Goal: Task Accomplishment & Management: Manage account settings

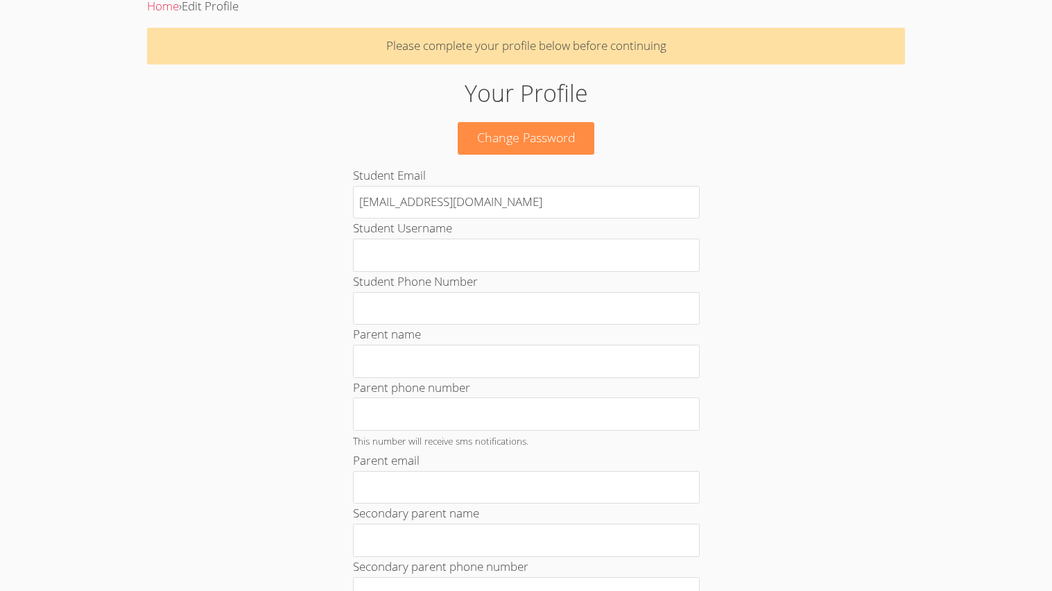
scroll to position [57, 0]
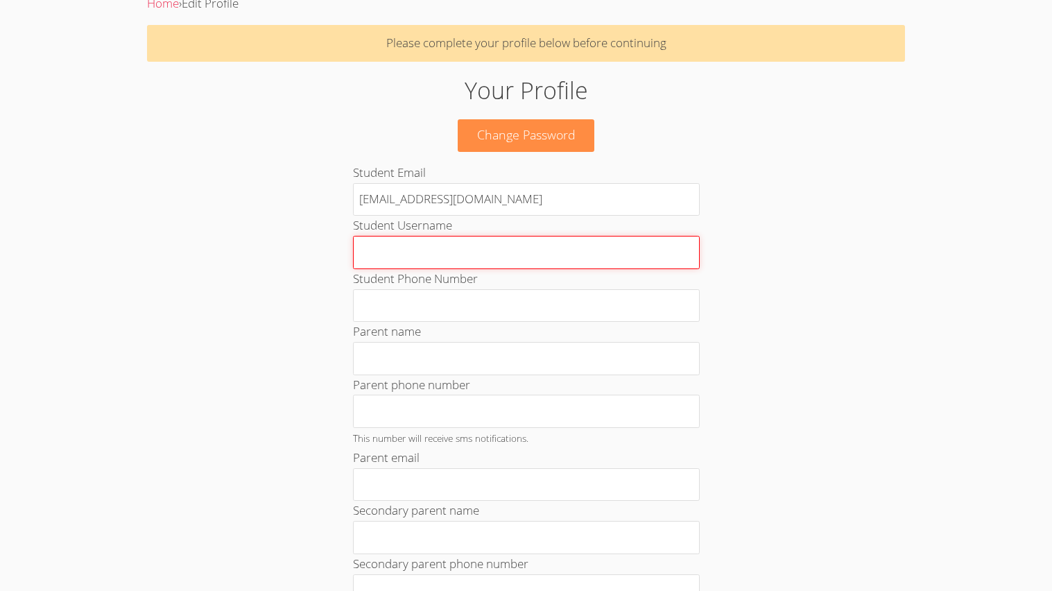
click at [546, 242] on input "Student Username" at bounding box center [526, 252] width 347 height 33
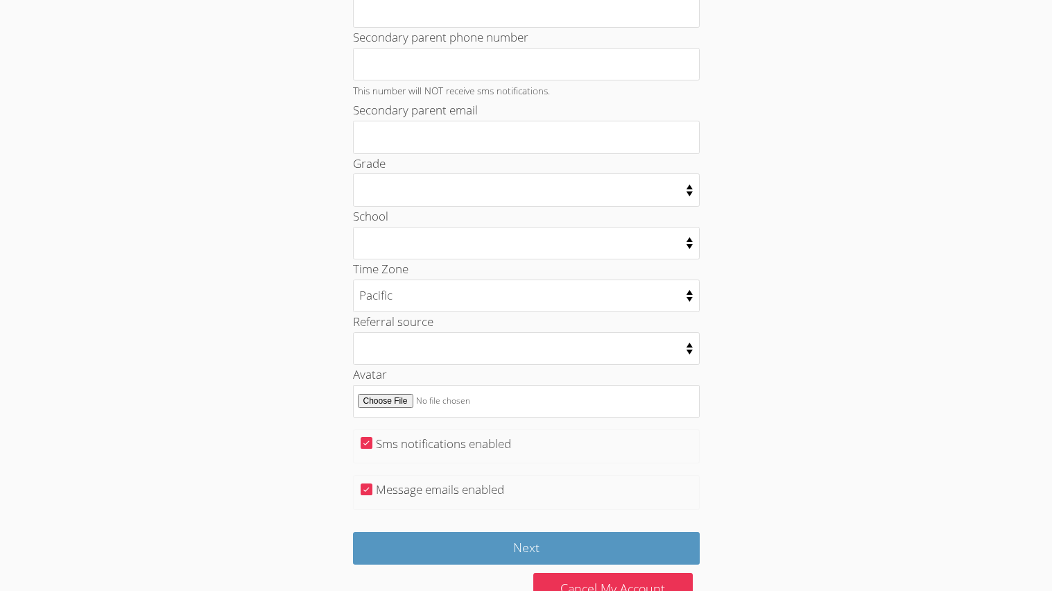
scroll to position [629, 0]
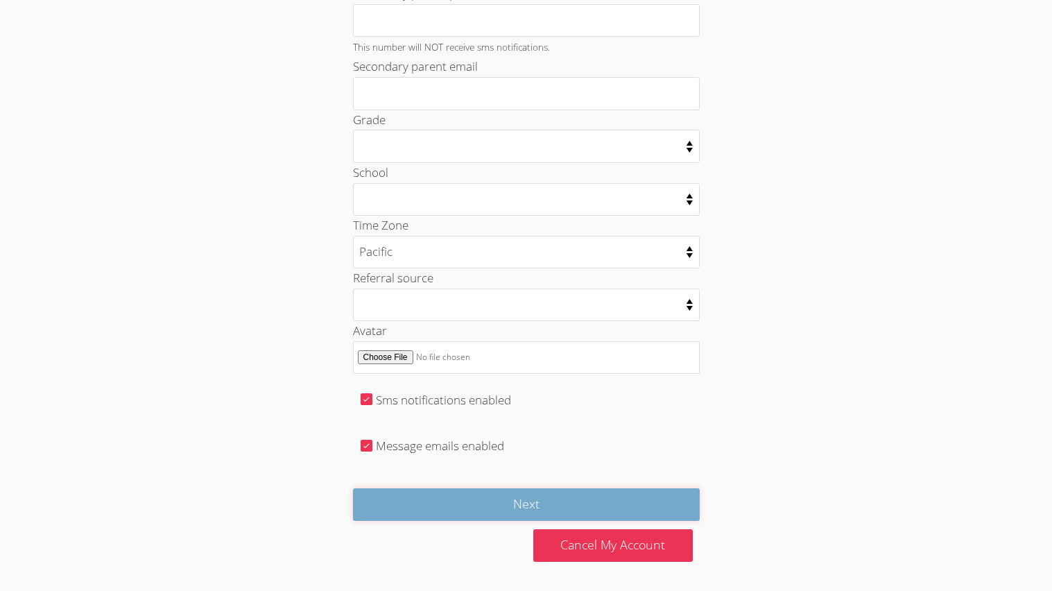
click at [562, 519] on input "Next" at bounding box center [526, 504] width 347 height 33
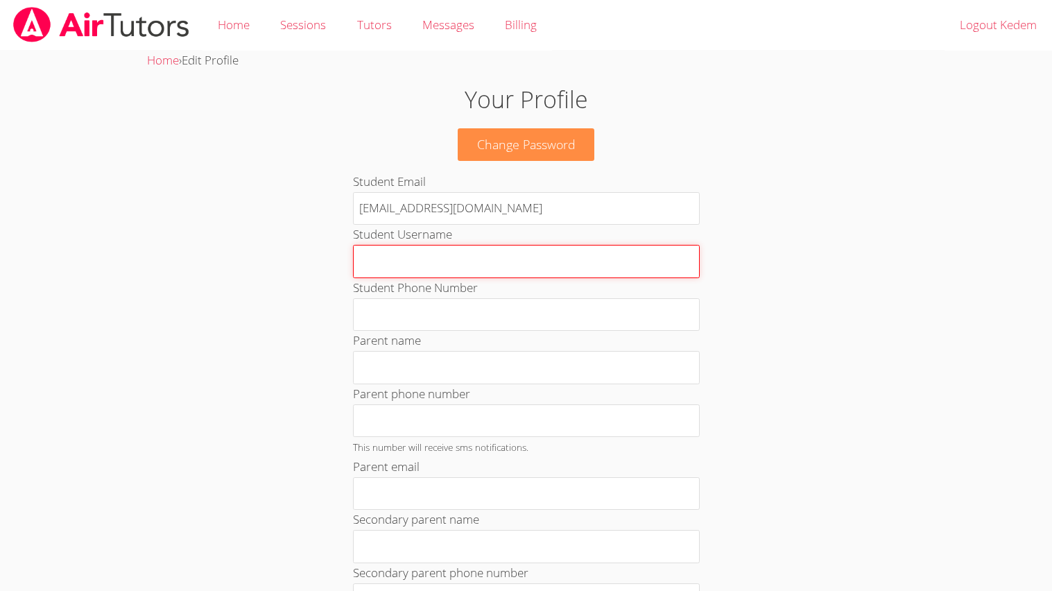
click at [543, 268] on input "Student Username" at bounding box center [526, 261] width 347 height 33
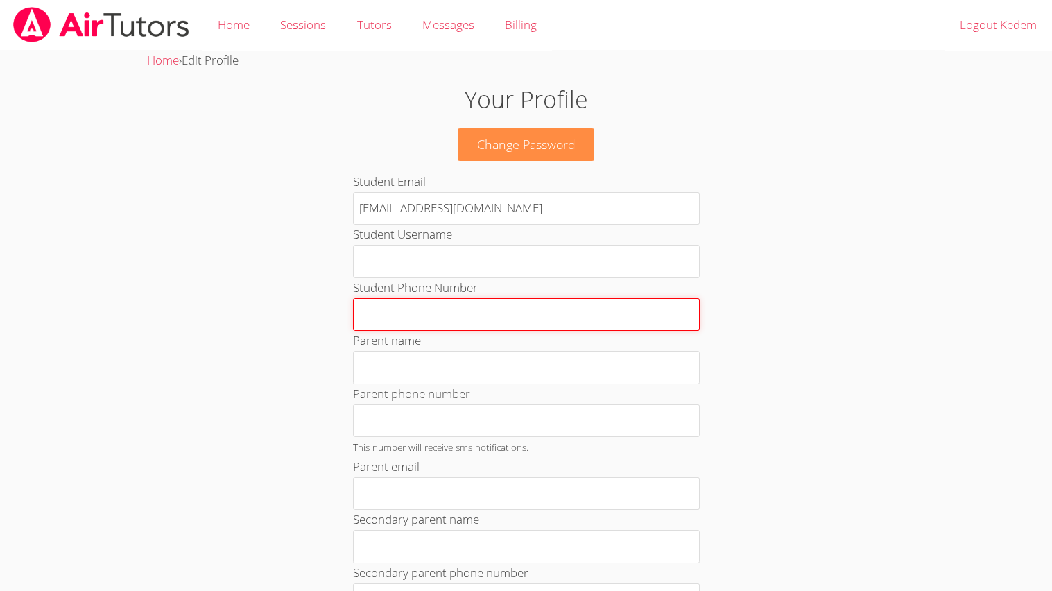
click at [559, 313] on input "Student Phone Number" at bounding box center [526, 314] width 347 height 33
type input "310-590-8085"
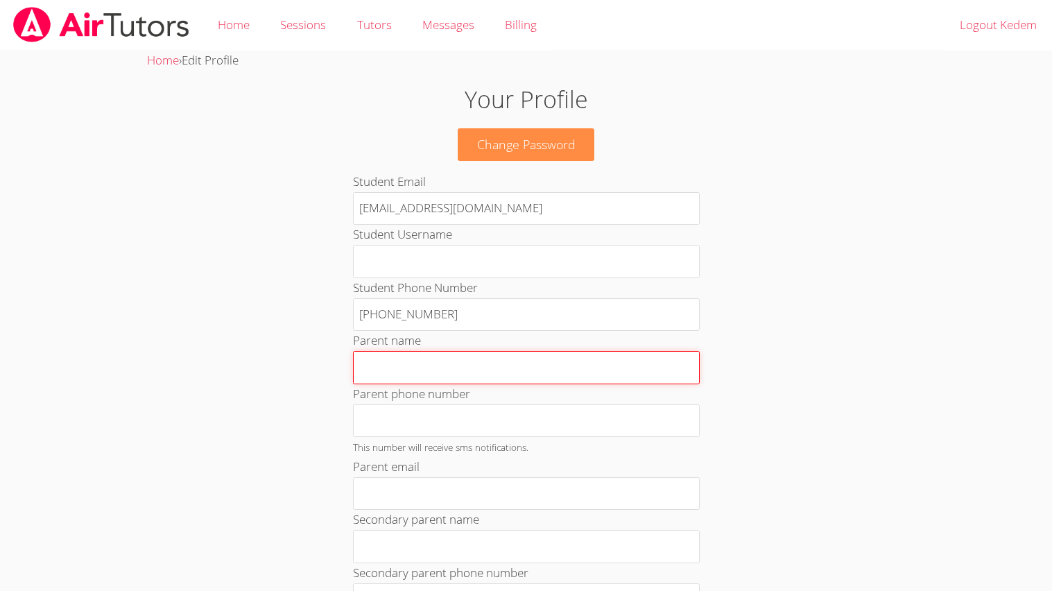
click at [585, 365] on input "Parent name" at bounding box center [526, 367] width 347 height 33
type input "Liora"
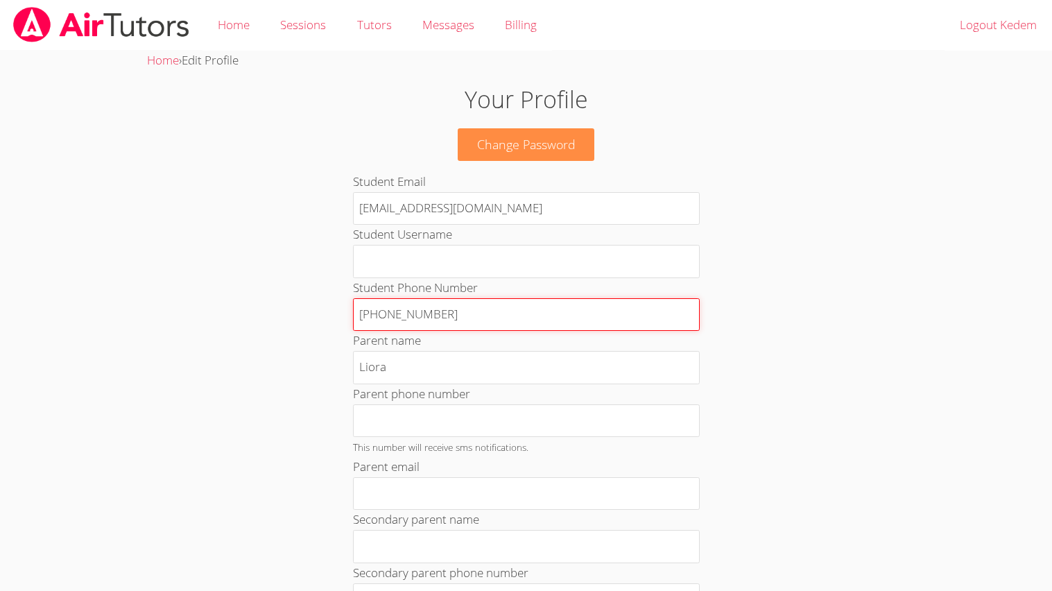
click at [506, 304] on input "310-590-8085" at bounding box center [526, 314] width 347 height 33
click at [505, 304] on input "310-590-8085" at bounding box center [526, 314] width 347 height 33
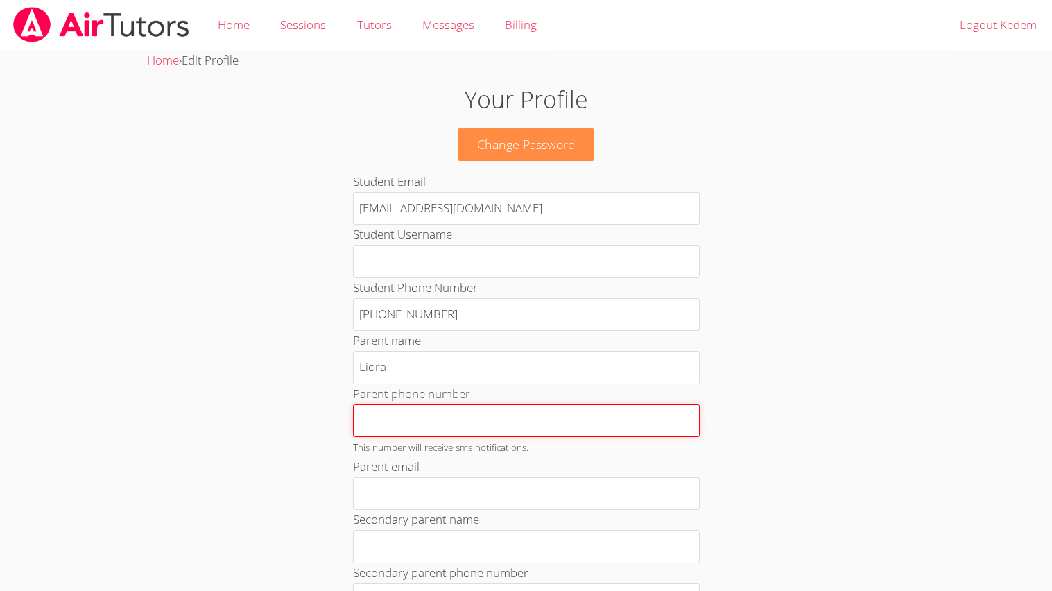
click at [426, 418] on input "Parent phone number" at bounding box center [526, 420] width 347 height 33
type input "310-590-8085"
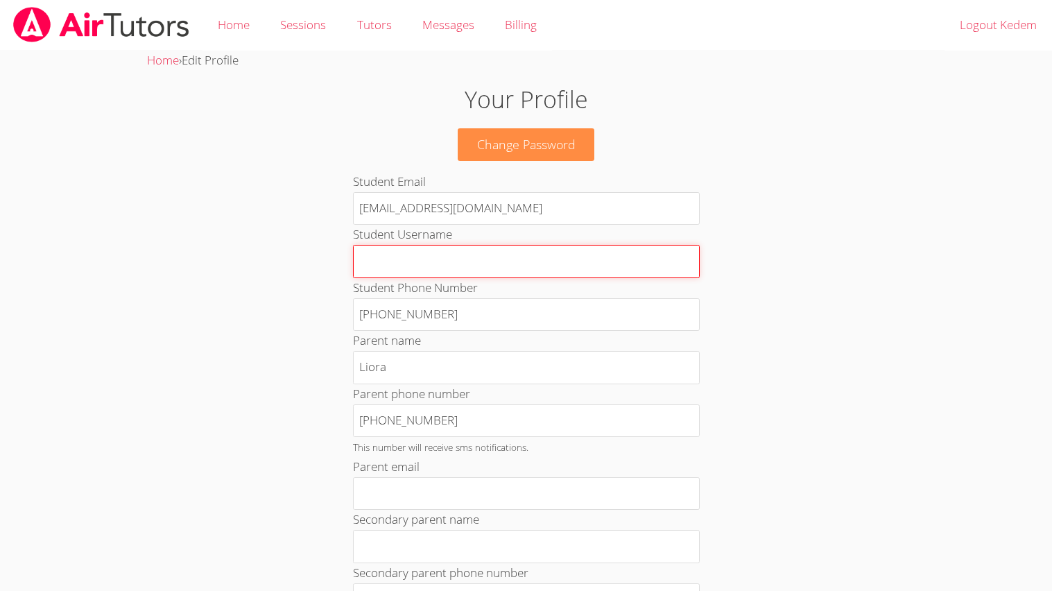
click at [369, 249] on input "Student Username" at bounding box center [526, 261] width 347 height 33
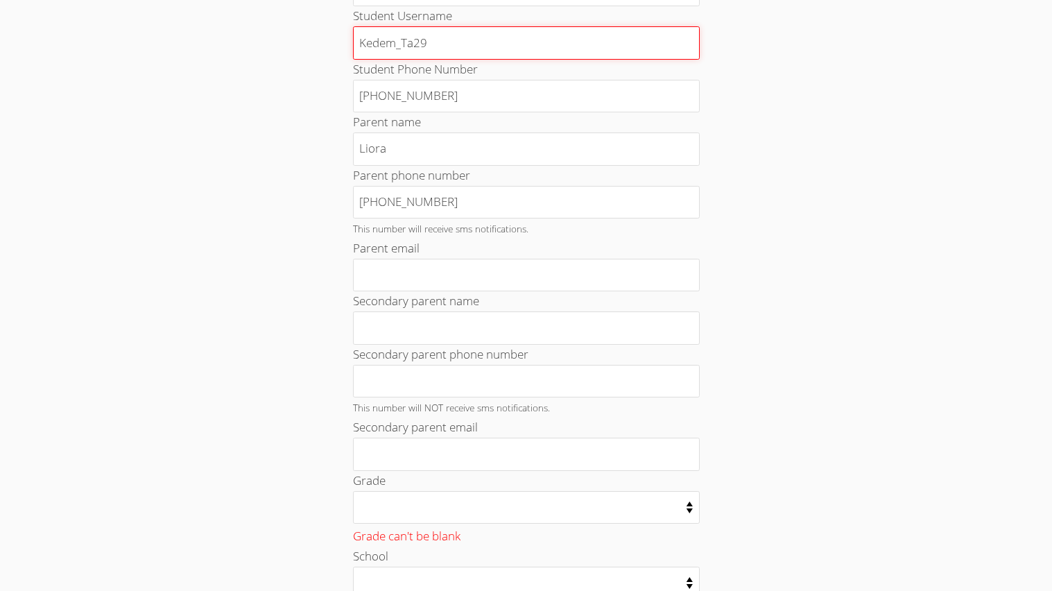
scroll to position [225, 0]
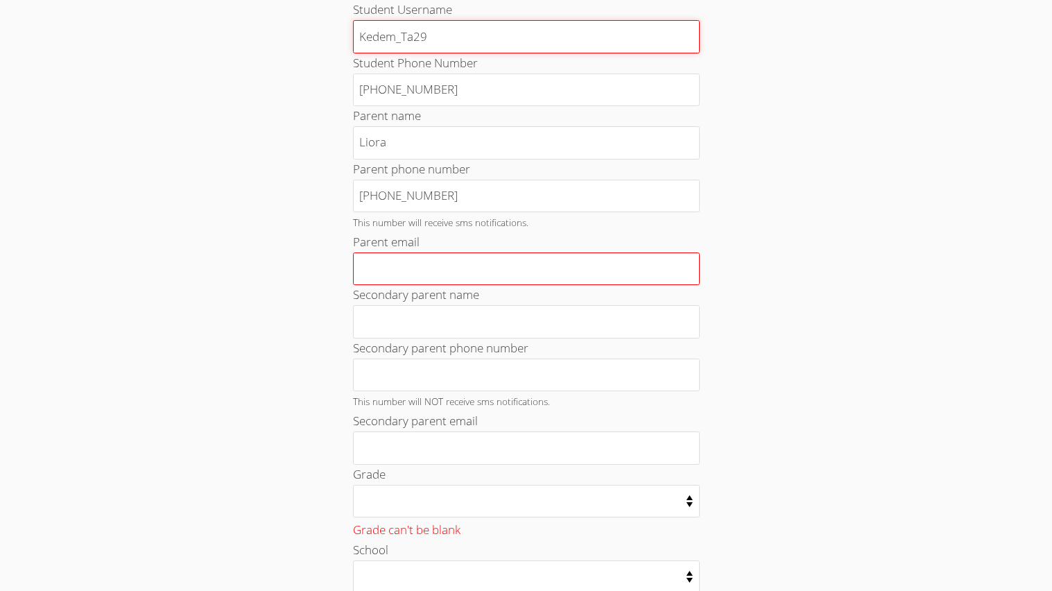
type input "Kedem_Ta29"
click at [390, 280] on input "Parent email" at bounding box center [526, 268] width 347 height 33
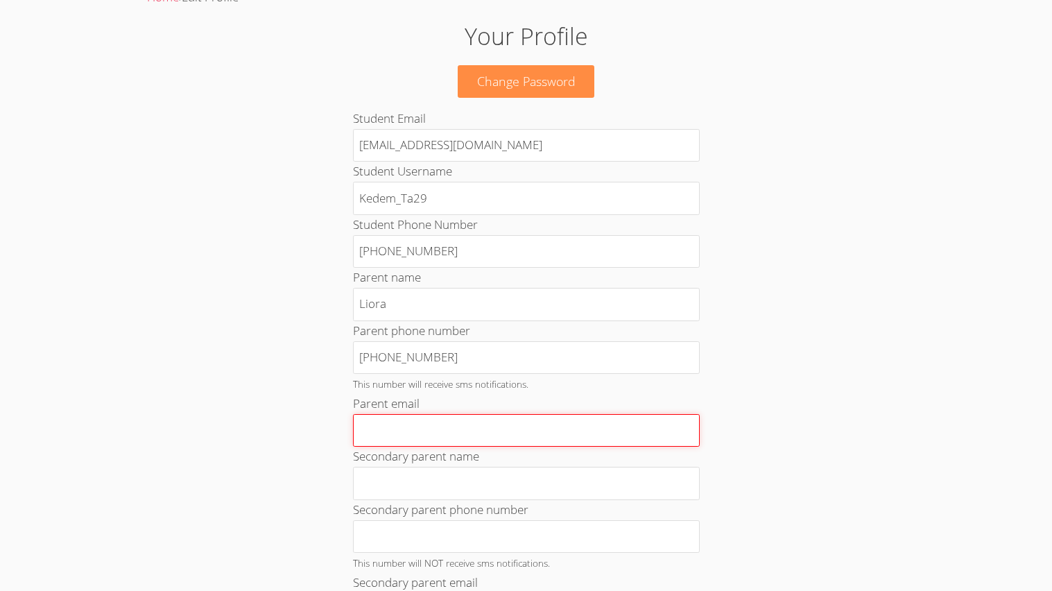
scroll to position [62, 0]
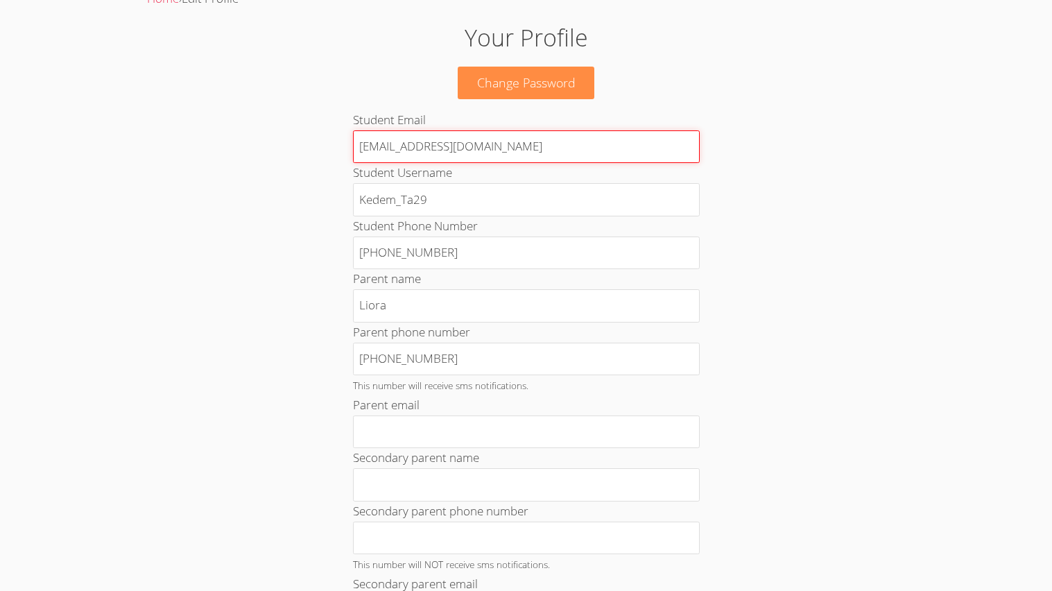
drag, startPoint x: 527, startPoint y: 151, endPoint x: 308, endPoint y: 157, distance: 219.2
click at [308, 157] on div "Your Profile Change Password Student Email kedem_ta29@lesdstudent.net Student U…" at bounding box center [526, 540] width 568 height 1041
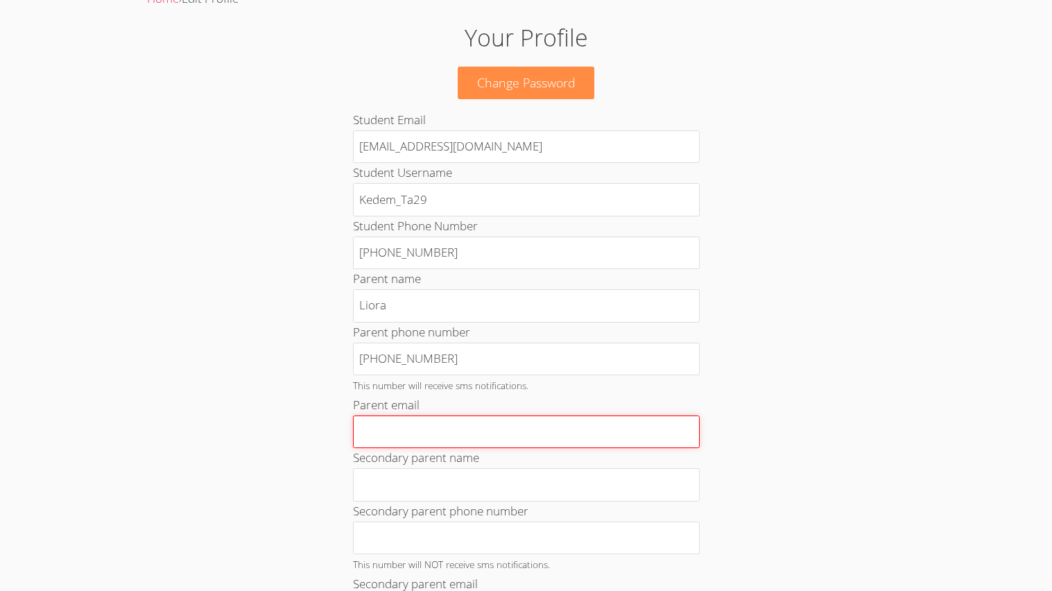
click at [479, 426] on input "Parent email" at bounding box center [526, 431] width 347 height 33
paste input "[EMAIL_ADDRESS][DOMAIN_NAME]"
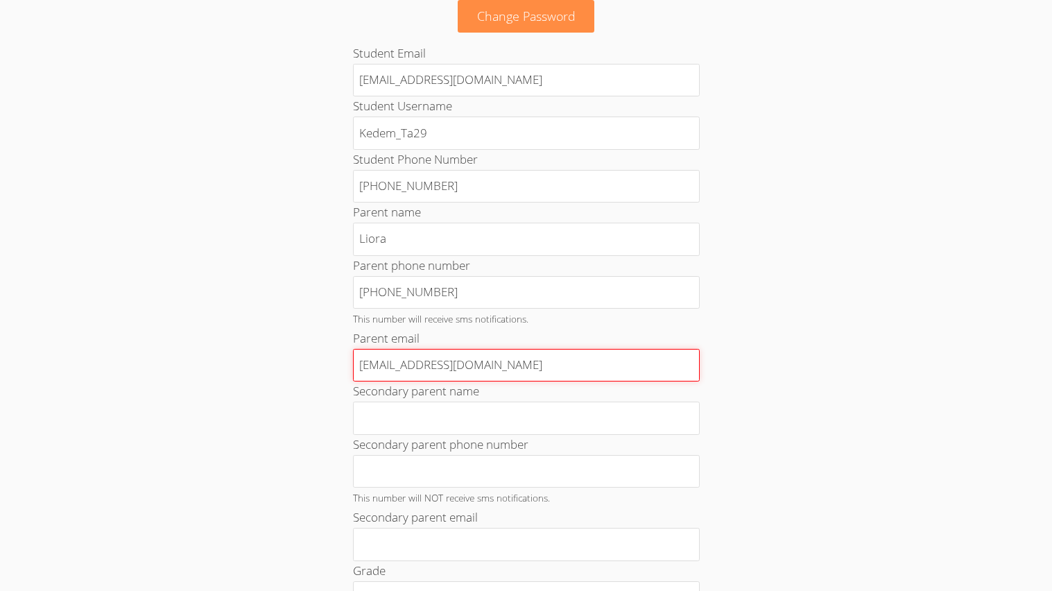
scroll to position [130, 0]
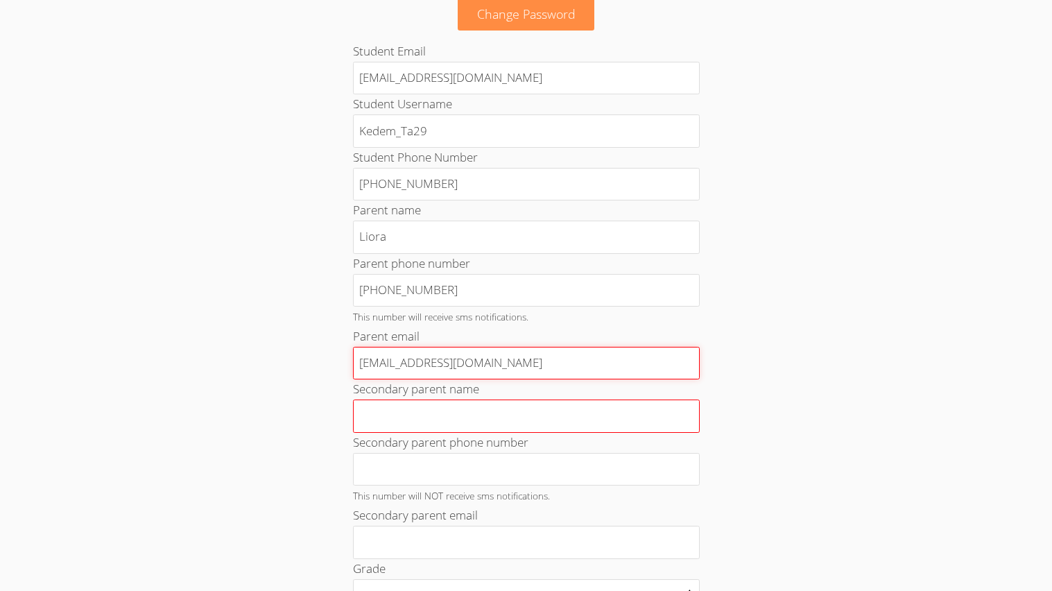
type input "[EMAIL_ADDRESS][DOMAIN_NAME]"
click at [496, 417] on input "Secondary parent name" at bounding box center [526, 415] width 347 height 33
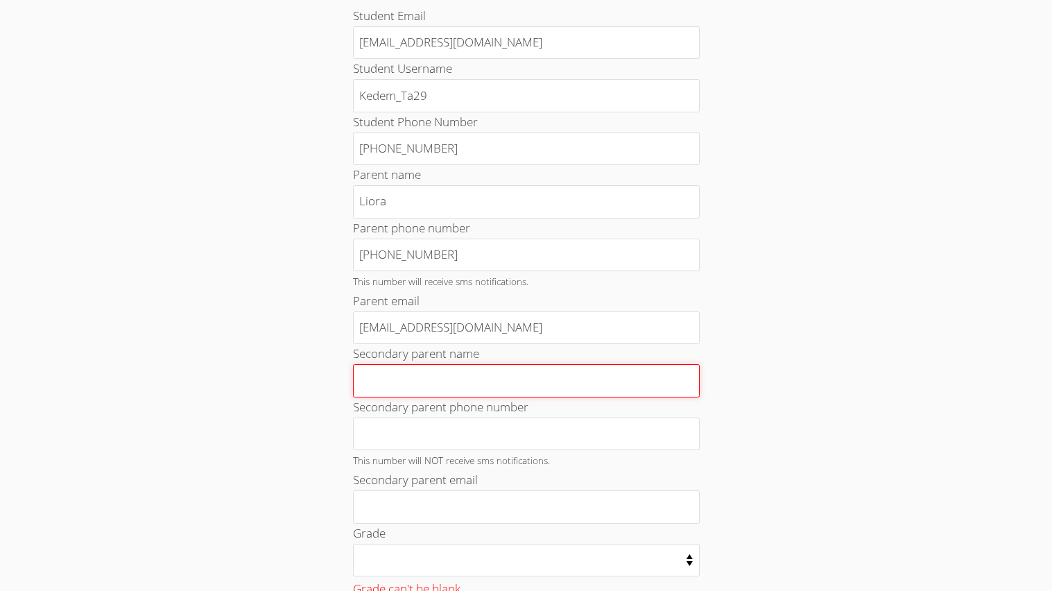
scroll to position [173, 0]
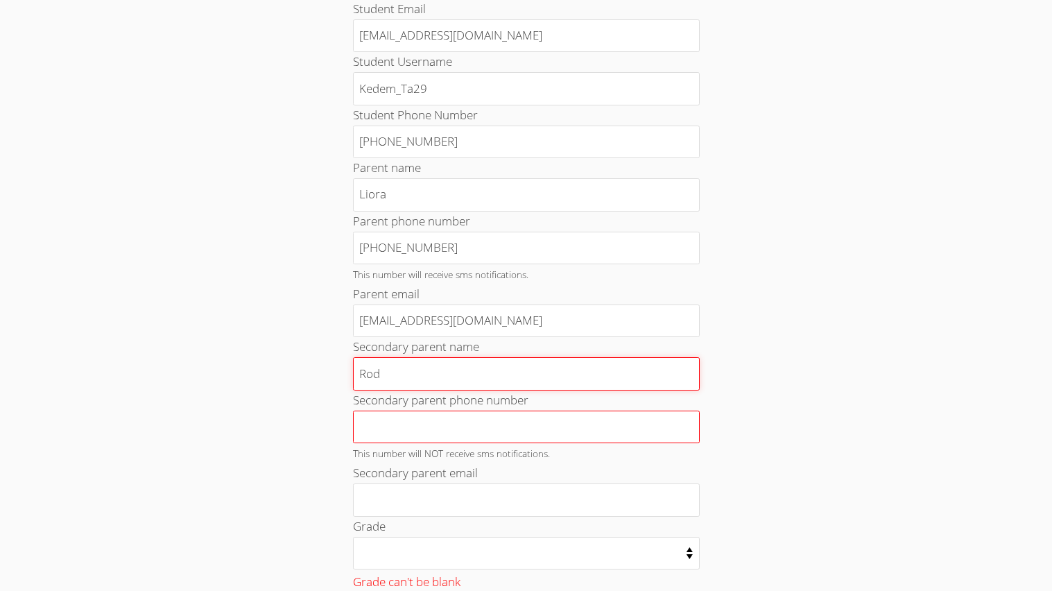
type input "Rod"
click at [530, 439] on input "Secondary parent phone number" at bounding box center [526, 426] width 347 height 33
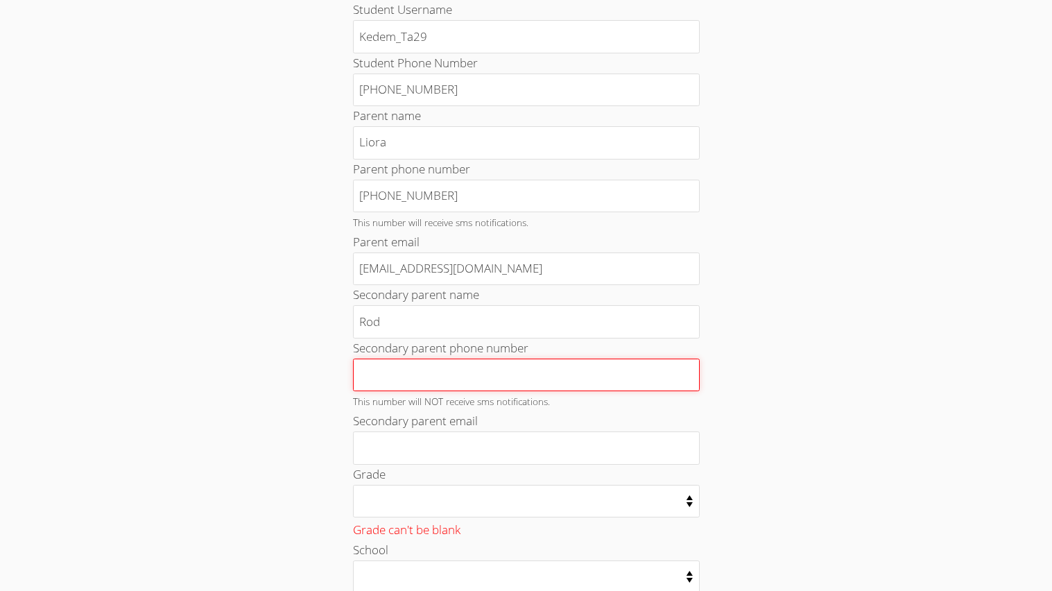
scroll to position [233, 0]
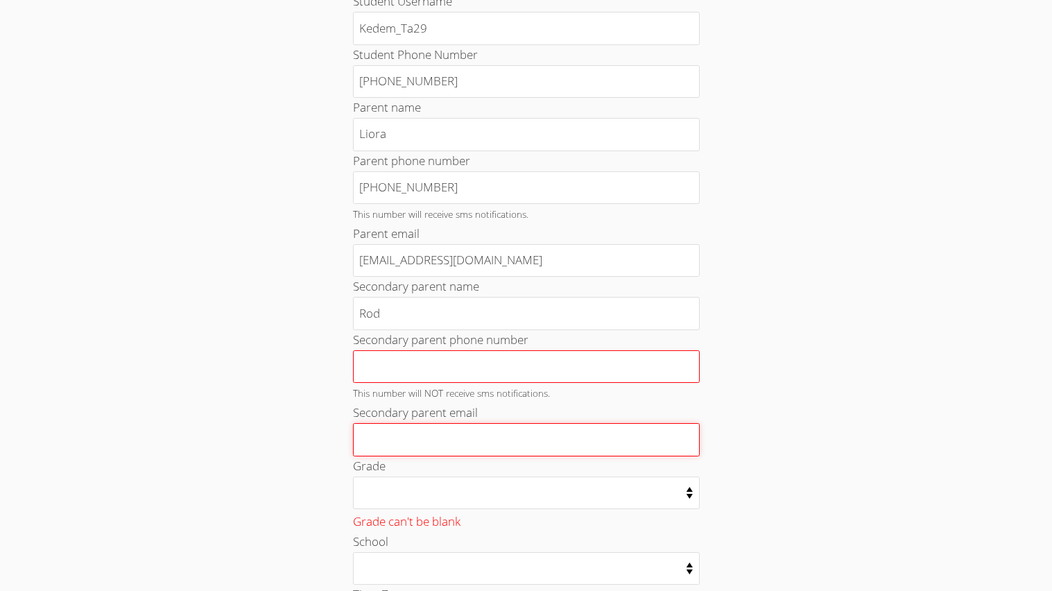
click at [530, 439] on input "Secondary parent email" at bounding box center [526, 439] width 347 height 33
click at [501, 374] on input "Secondary parent phone number" at bounding box center [526, 366] width 347 height 33
type input "4433"
click at [510, 445] on input "Secondary parent email" at bounding box center [526, 439] width 347 height 33
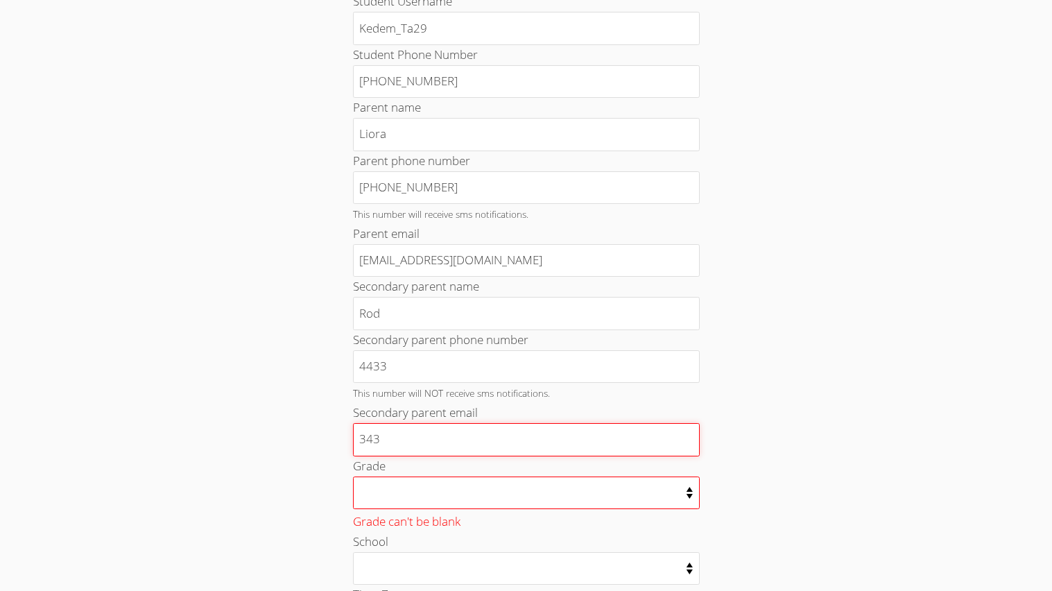
type input "343"
click at [514, 487] on select "Kindergarten 1st Grade 2nd Grade 3rd Grade 4th Grade 5th Grade 6th Grade 7th Gr…" at bounding box center [526, 492] width 347 height 33
select select "15"
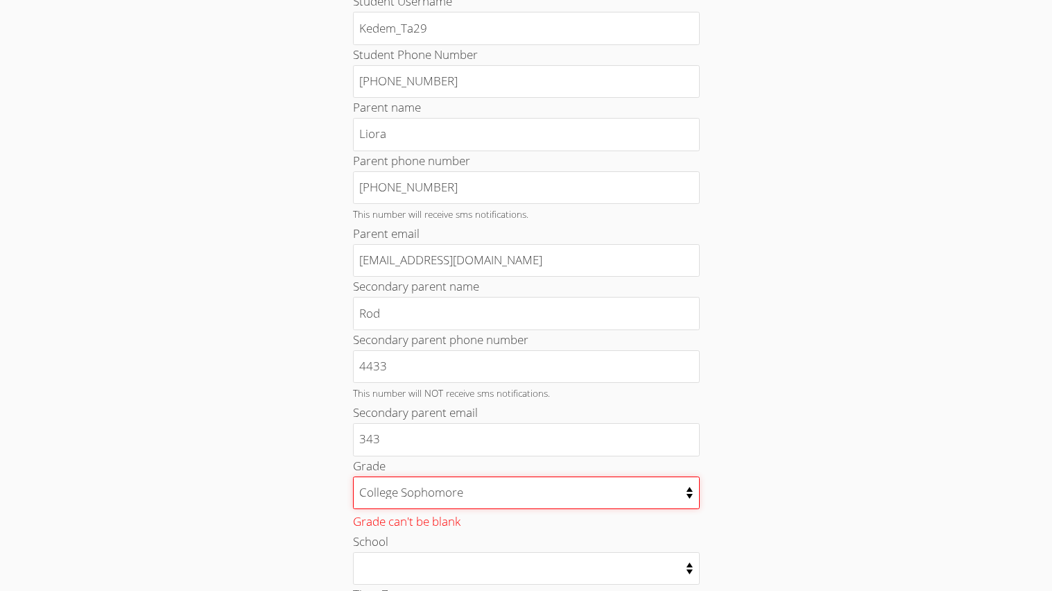
click at [353, 477] on select "Kindergarten 1st Grade 2nd Grade 3rd Grade 4th Grade 5th Grade 6th Grade 7th Gr…" at bounding box center [526, 492] width 347 height 33
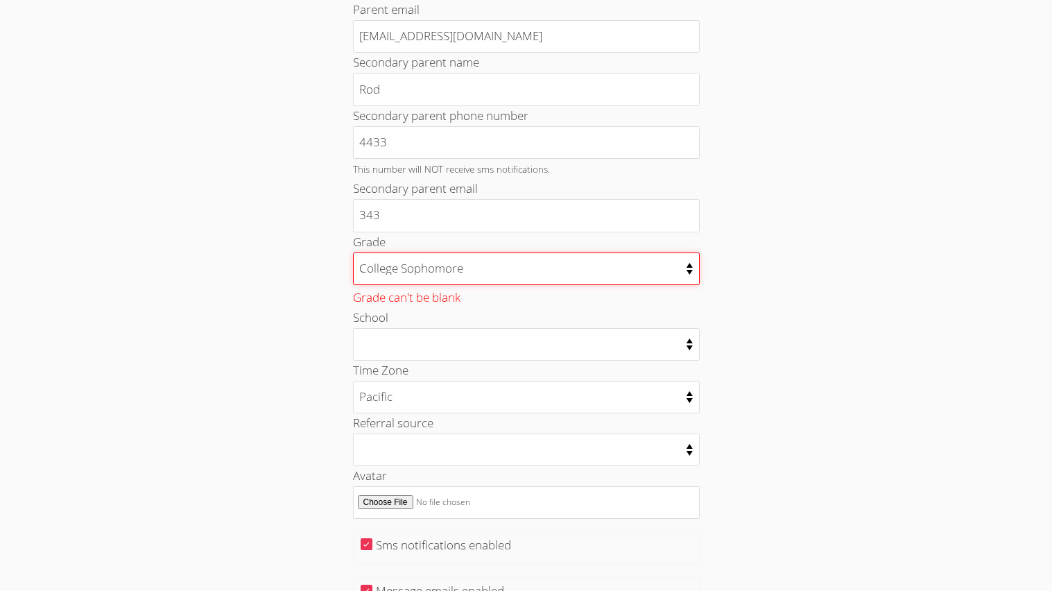
scroll to position [0, 0]
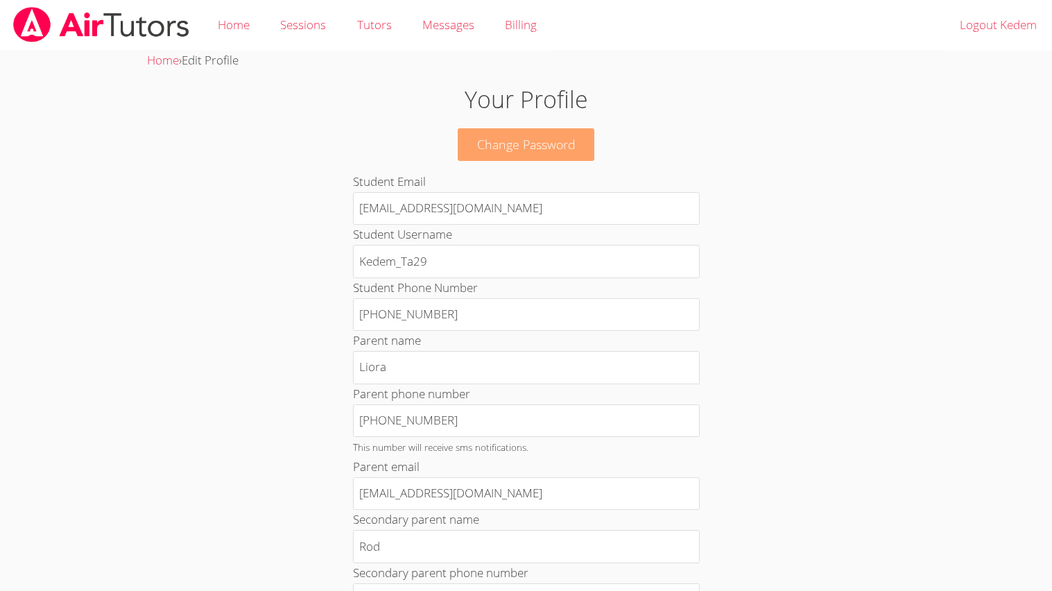
click at [526, 155] on link "Change Password" at bounding box center [526, 144] width 137 height 33
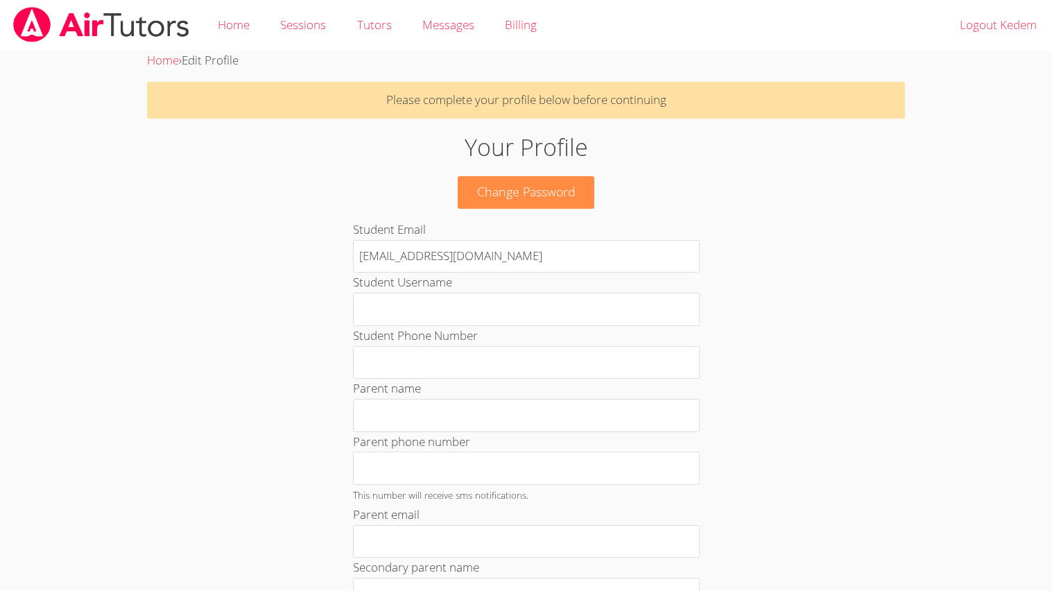
click at [526, 155] on h1 "Your Profile" at bounding box center [526, 147] width 568 height 35
click at [528, 157] on h1 "Your Profile" at bounding box center [526, 147] width 568 height 35
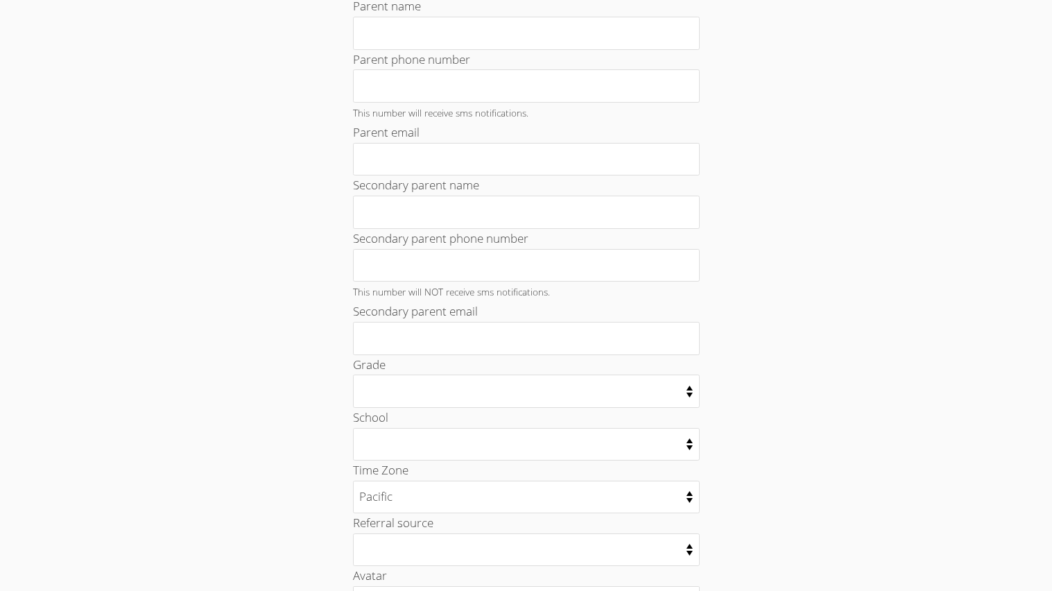
scroll to position [629, 0]
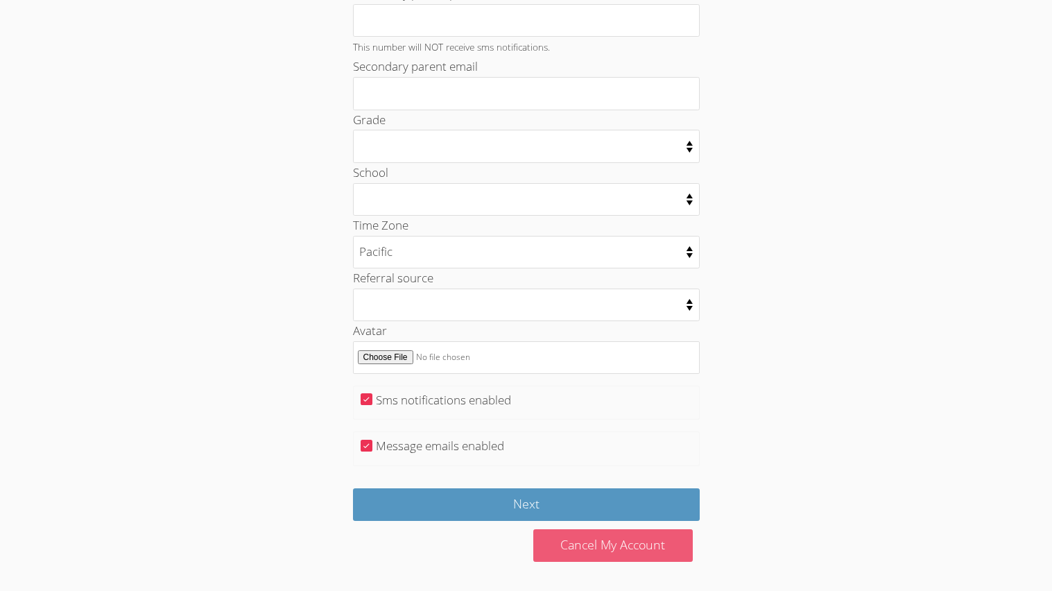
click at [591, 536] on link "Cancel My Account" at bounding box center [612, 545] width 159 height 33
